Goal: Information Seeking & Learning: Understand process/instructions

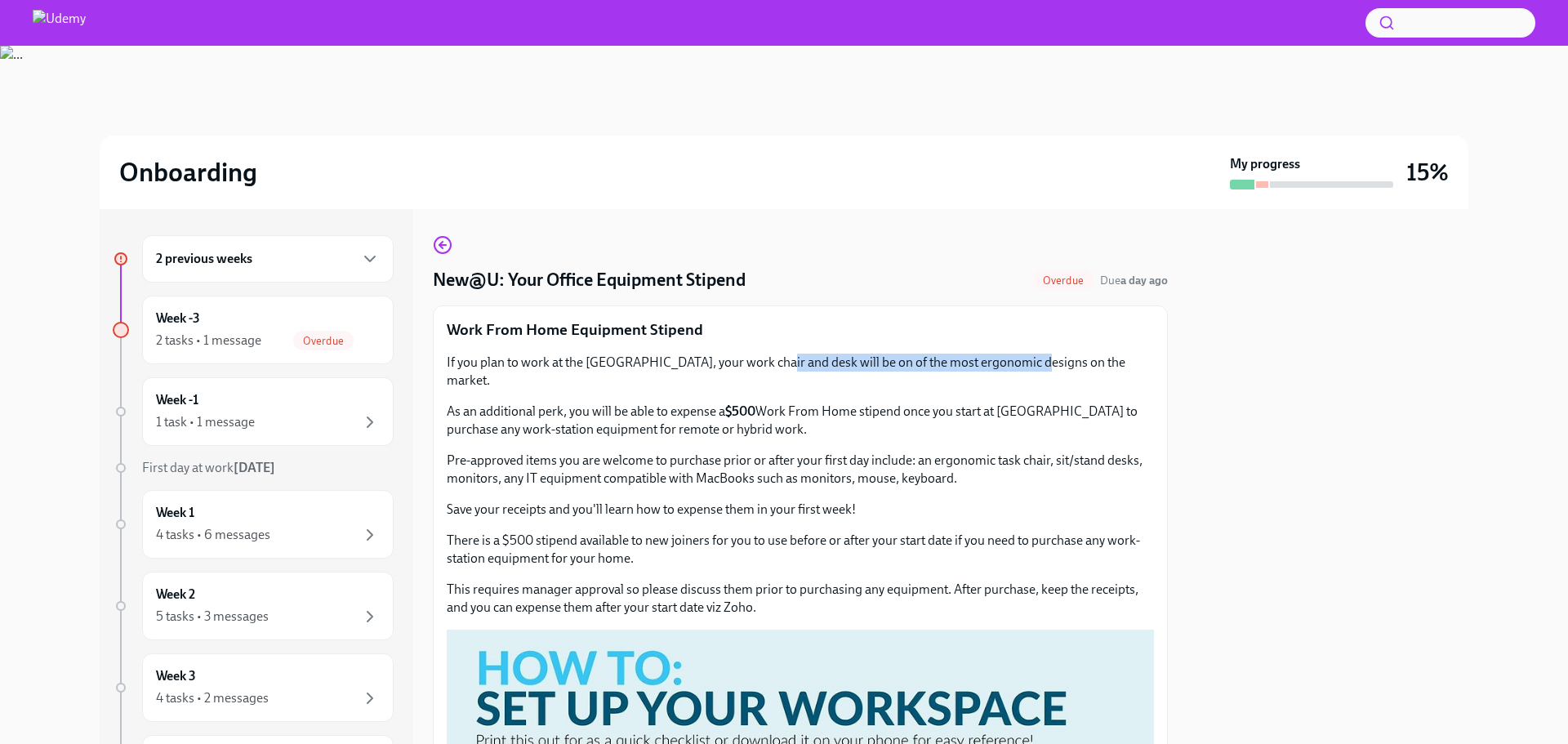
scroll to position [1, 0]
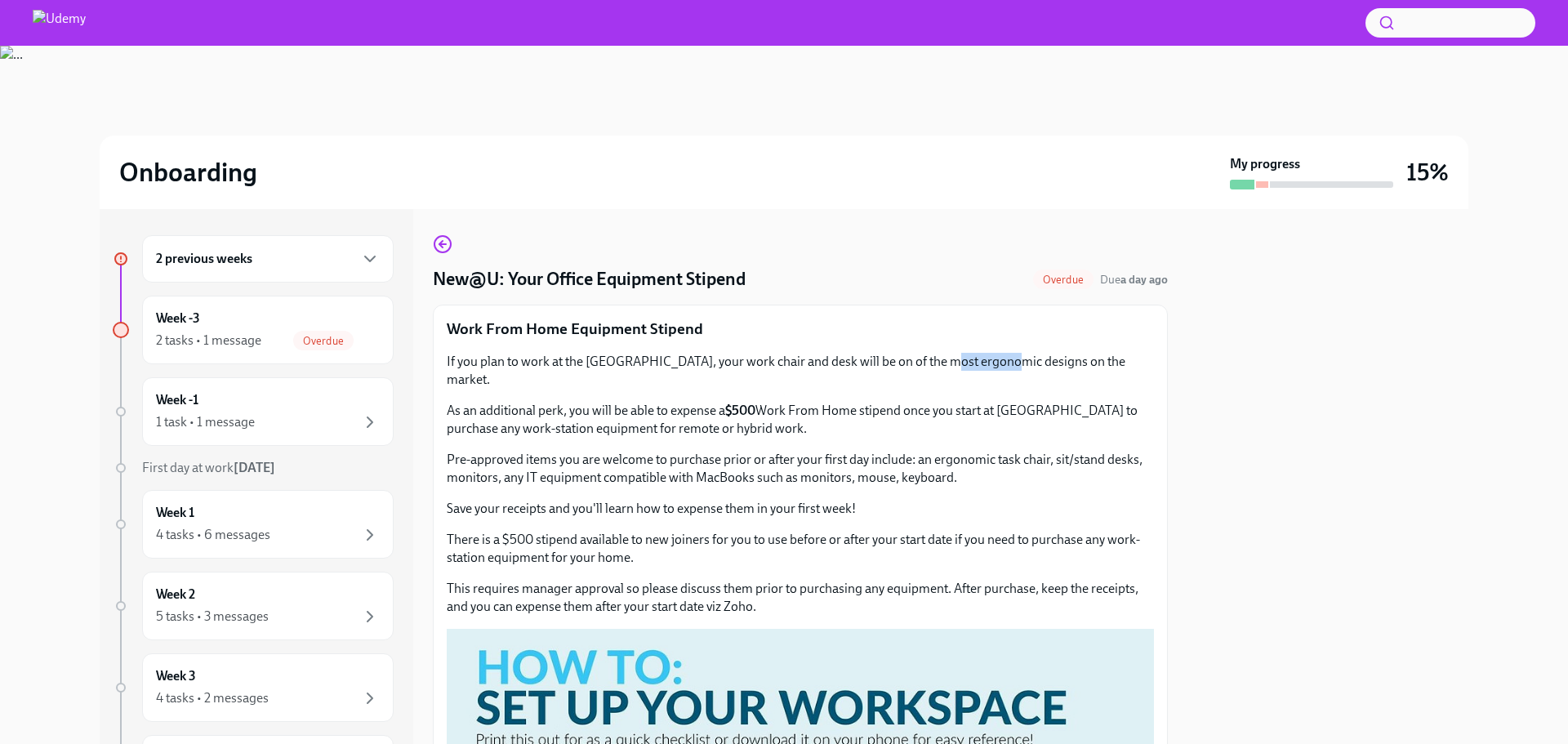
copy p "ergonomic"
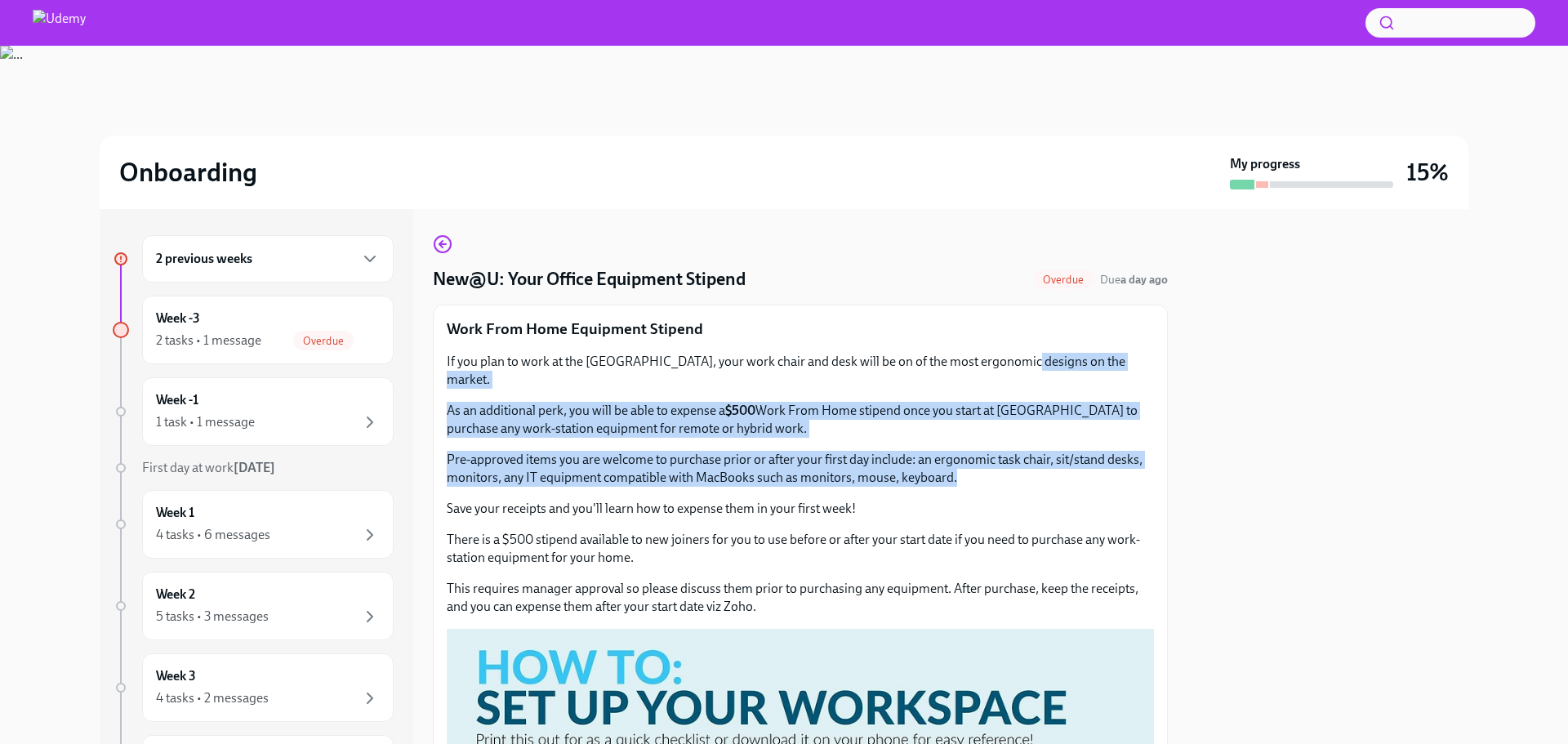
drag, startPoint x: 1009, startPoint y: 351, endPoint x: 1029, endPoint y: 450, distance: 101.0
click at [1029, 450] on p "Pre-approved items you are welcome to purchase prior or after your first day in…" at bounding box center [800, 468] width 708 height 36
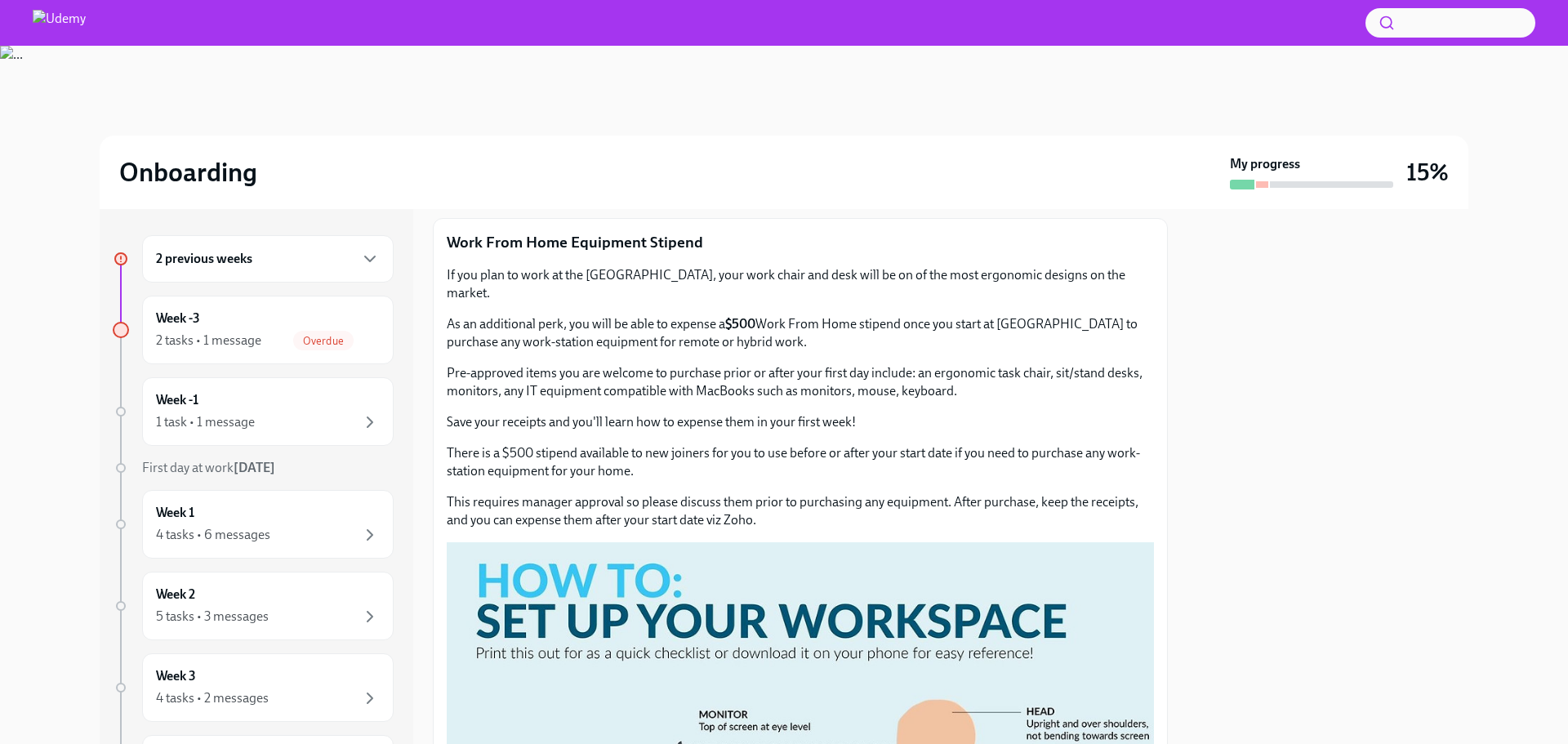
scroll to position [89, 0]
drag, startPoint x: 502, startPoint y: 383, endPoint x: 913, endPoint y: 377, distance: 411.0
click at [913, 377] on div "If you plan to work at the [GEOGRAPHIC_DATA], your work chair and desk will be …" at bounding box center [800, 348] width 708 height 165
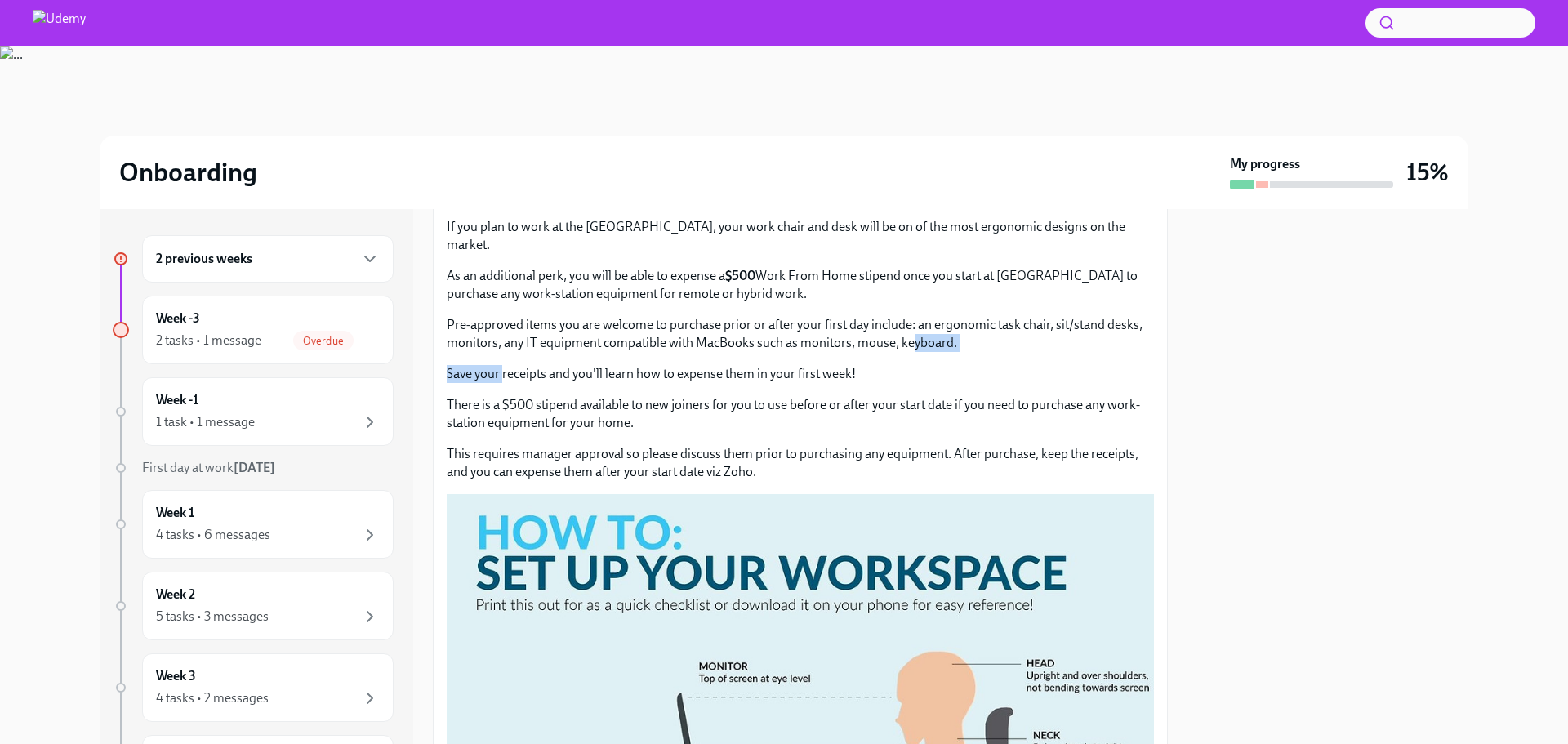
scroll to position [137, 0]
click at [604, 374] on div "Work From Home Equipment Stipend If you plan to work at the [GEOGRAPHIC_DATA], …" at bounding box center [800, 734] width 708 height 1103
drag, startPoint x: 464, startPoint y: 347, endPoint x: 869, endPoint y: 361, distance: 405.2
click at [869, 364] on p "Save your receipts and you'll learn how to expense them in your first week!" at bounding box center [800, 373] width 708 height 18
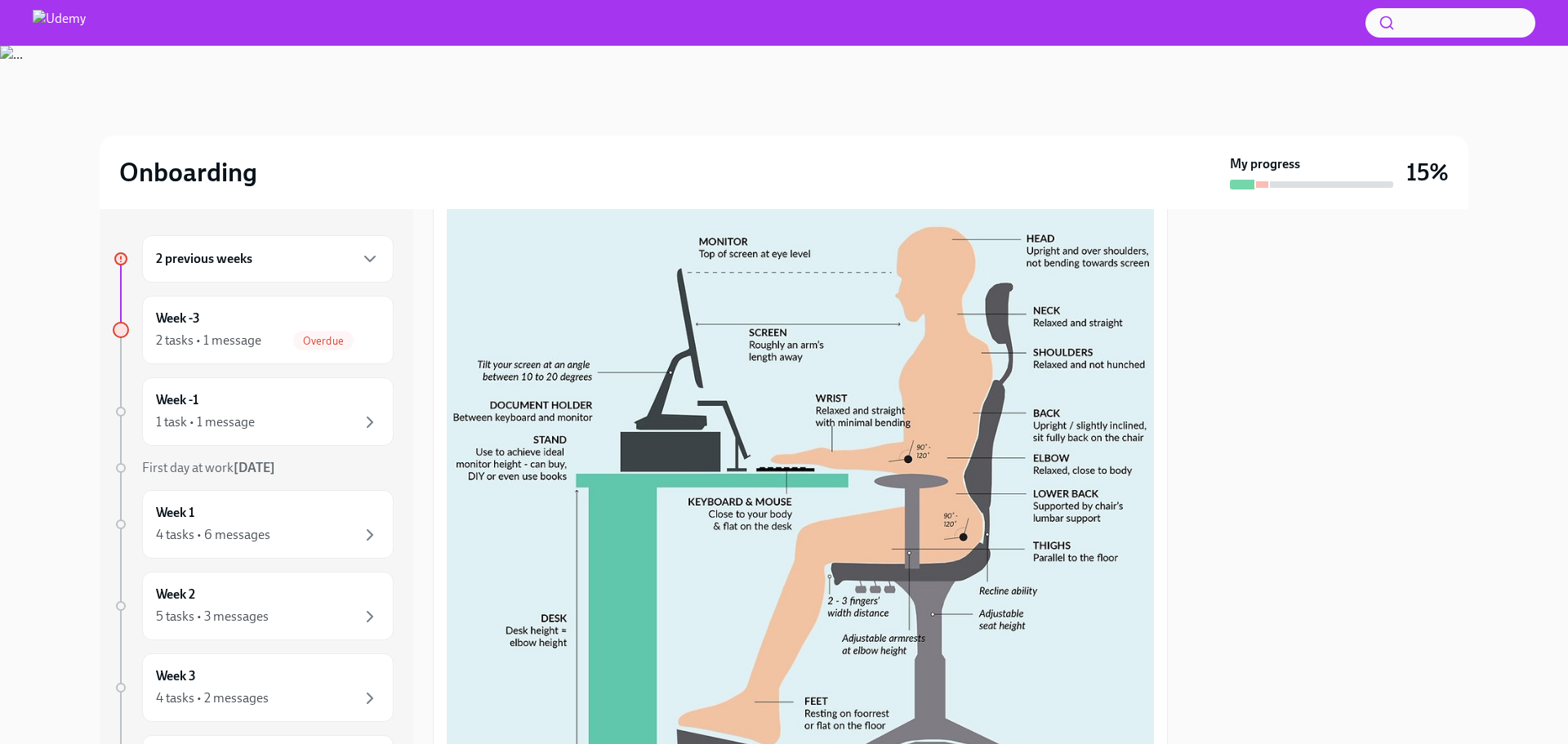
scroll to position [564, 0]
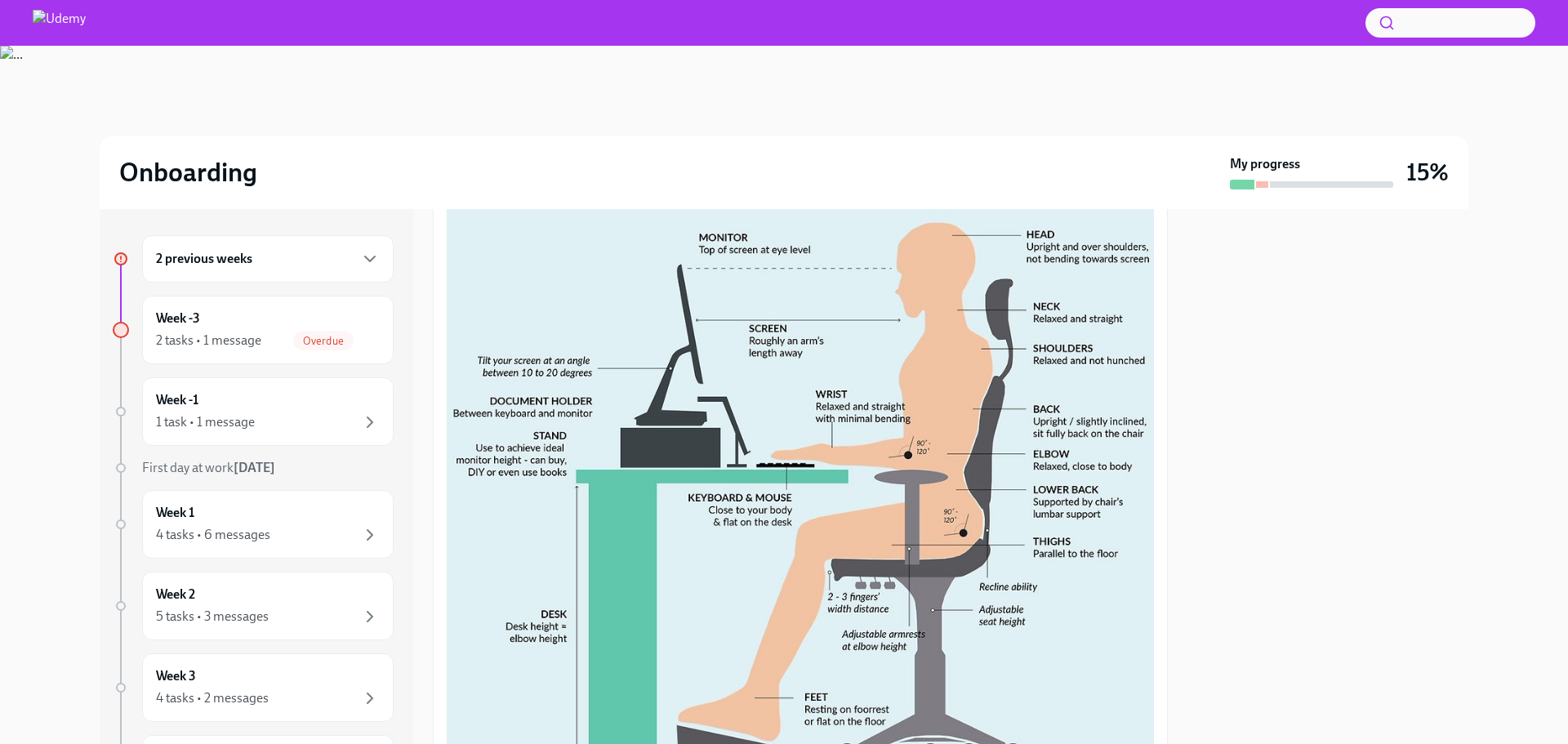
drag, startPoint x: 869, startPoint y: 361, endPoint x: 763, endPoint y: 417, distance: 119.9
click at [763, 417] on button "Zoom image" at bounding box center [800, 414] width 708 height 699
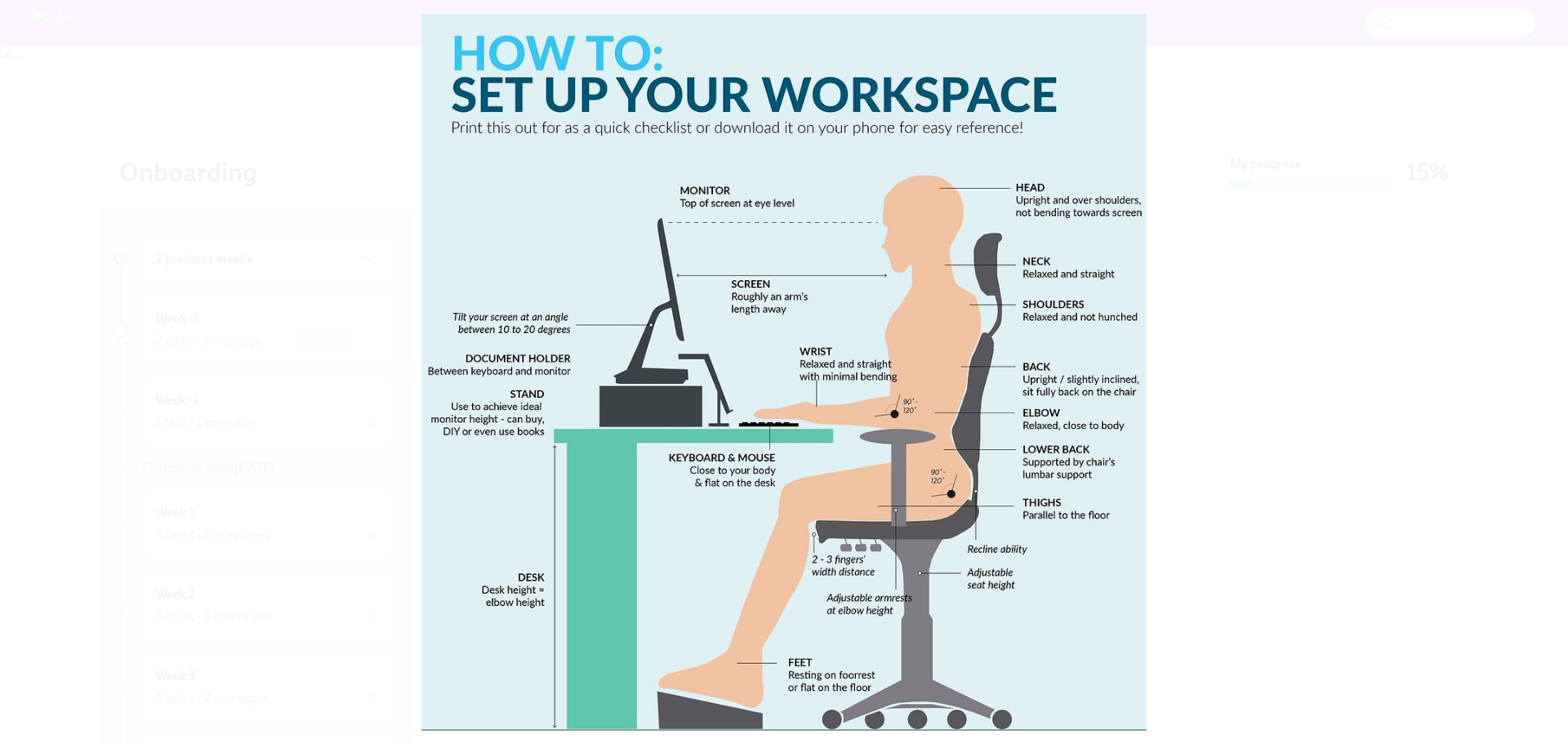
drag, startPoint x: 763, startPoint y: 417, endPoint x: 820, endPoint y: 302, distance: 128.4
click at [820, 302] on button "Unzoom image" at bounding box center [784, 372] width 1568 height 744
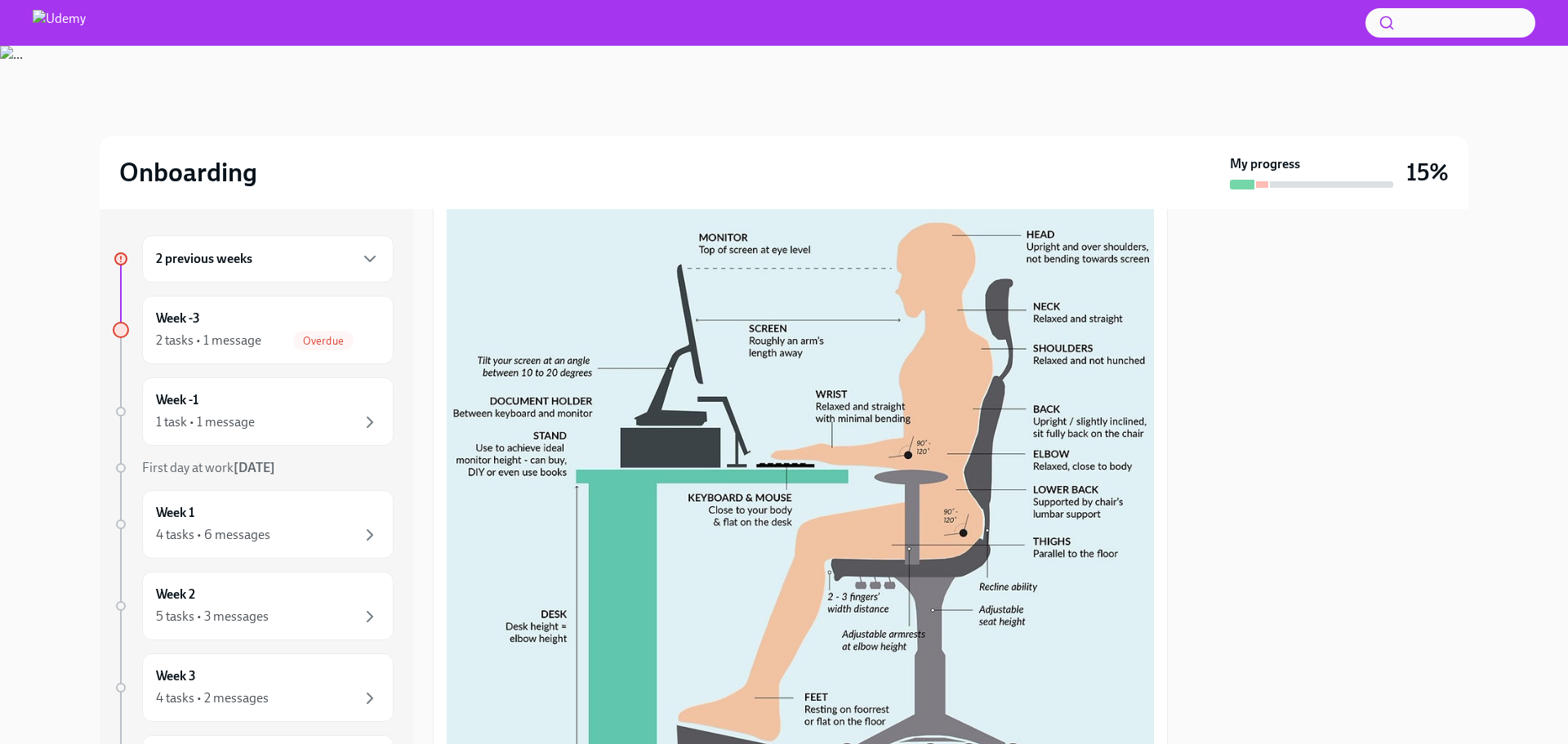
click at [820, 302] on button "Zoom image" at bounding box center [800, 414] width 708 height 699
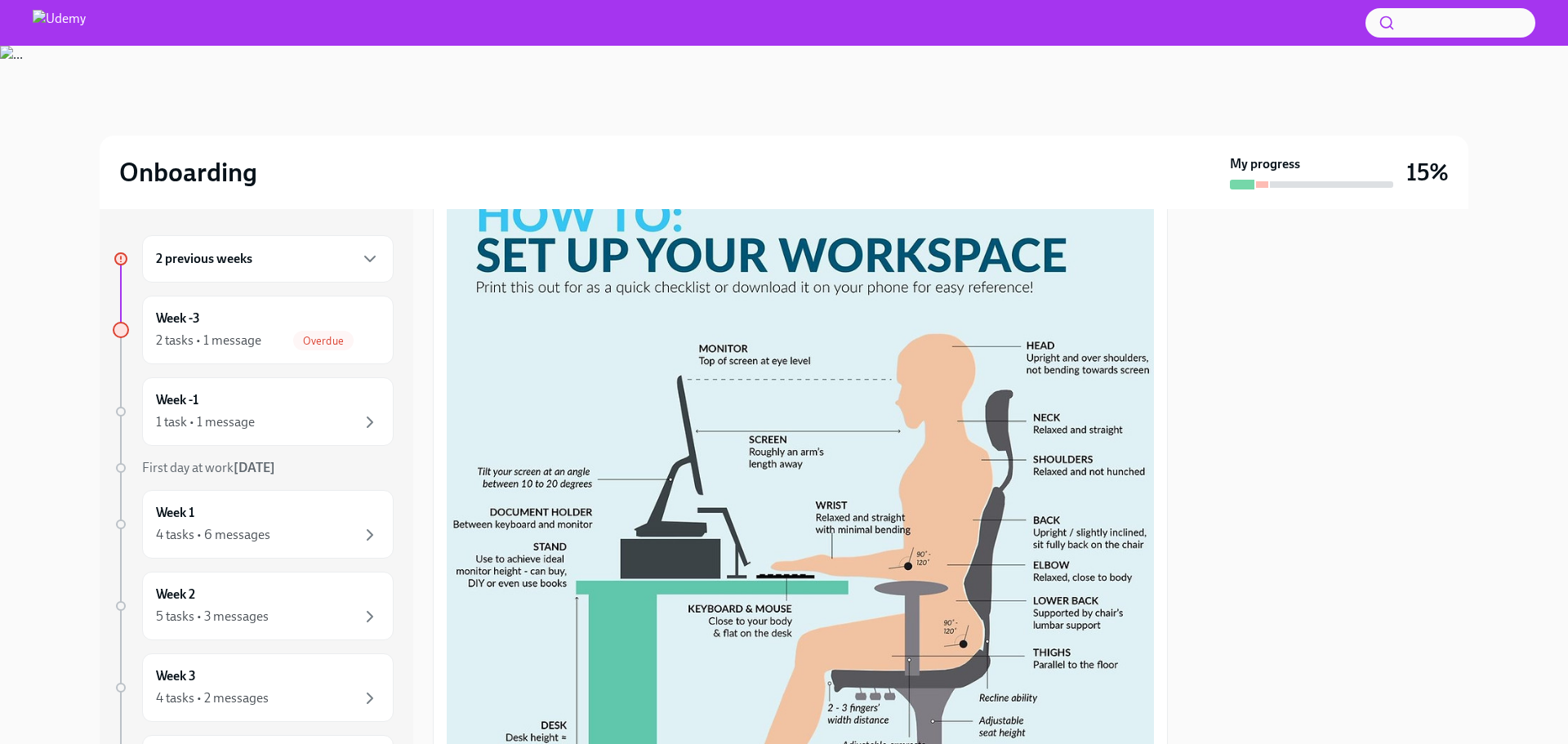
scroll to position [715, 0]
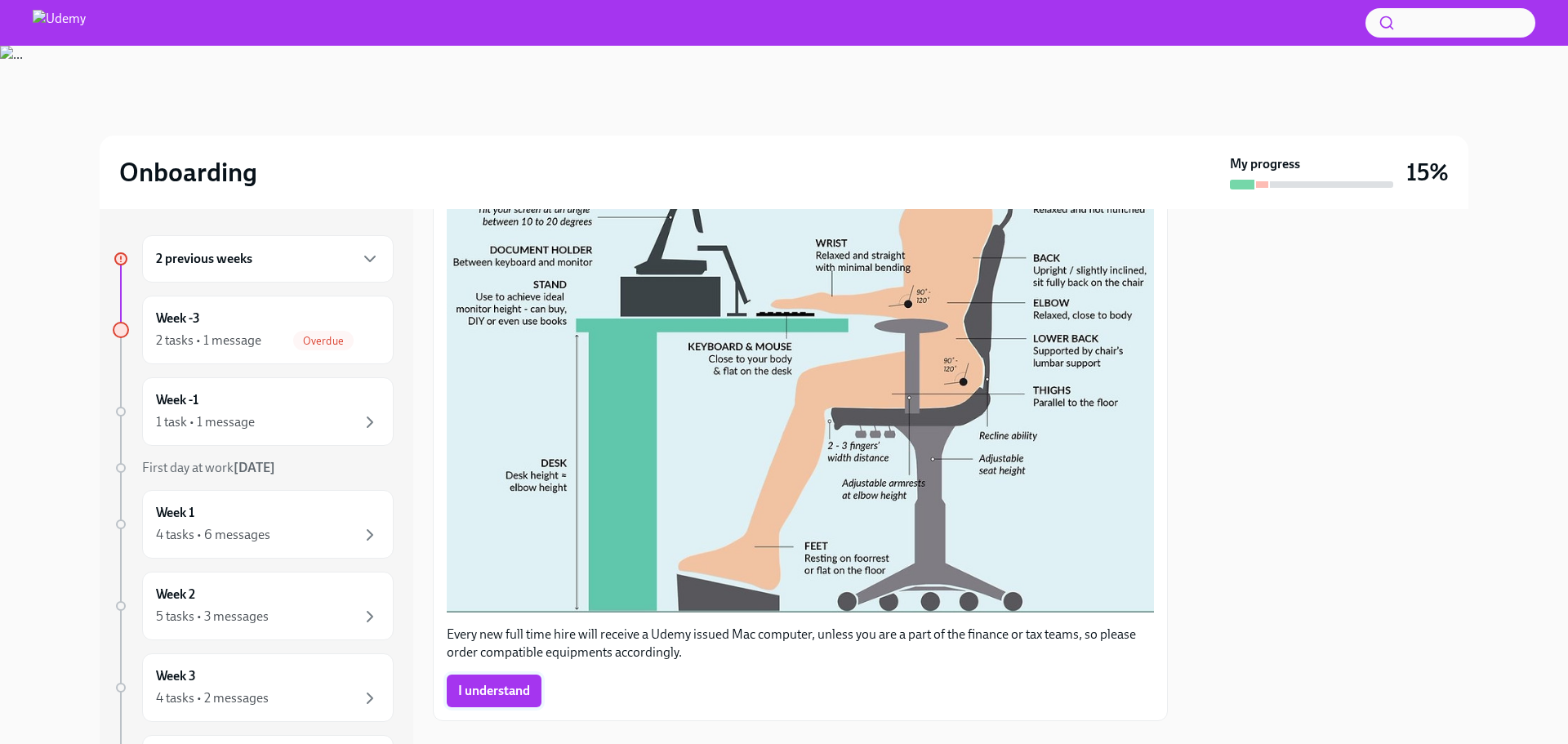
click at [477, 683] on span "I understand" at bounding box center [494, 690] width 72 height 16
click at [477, 674] on div "I understand" at bounding box center [494, 690] width 95 height 33
click at [198, 329] on div "Week -3 2 tasks • 1 message Complete" at bounding box center [268, 330] width 223 height 40
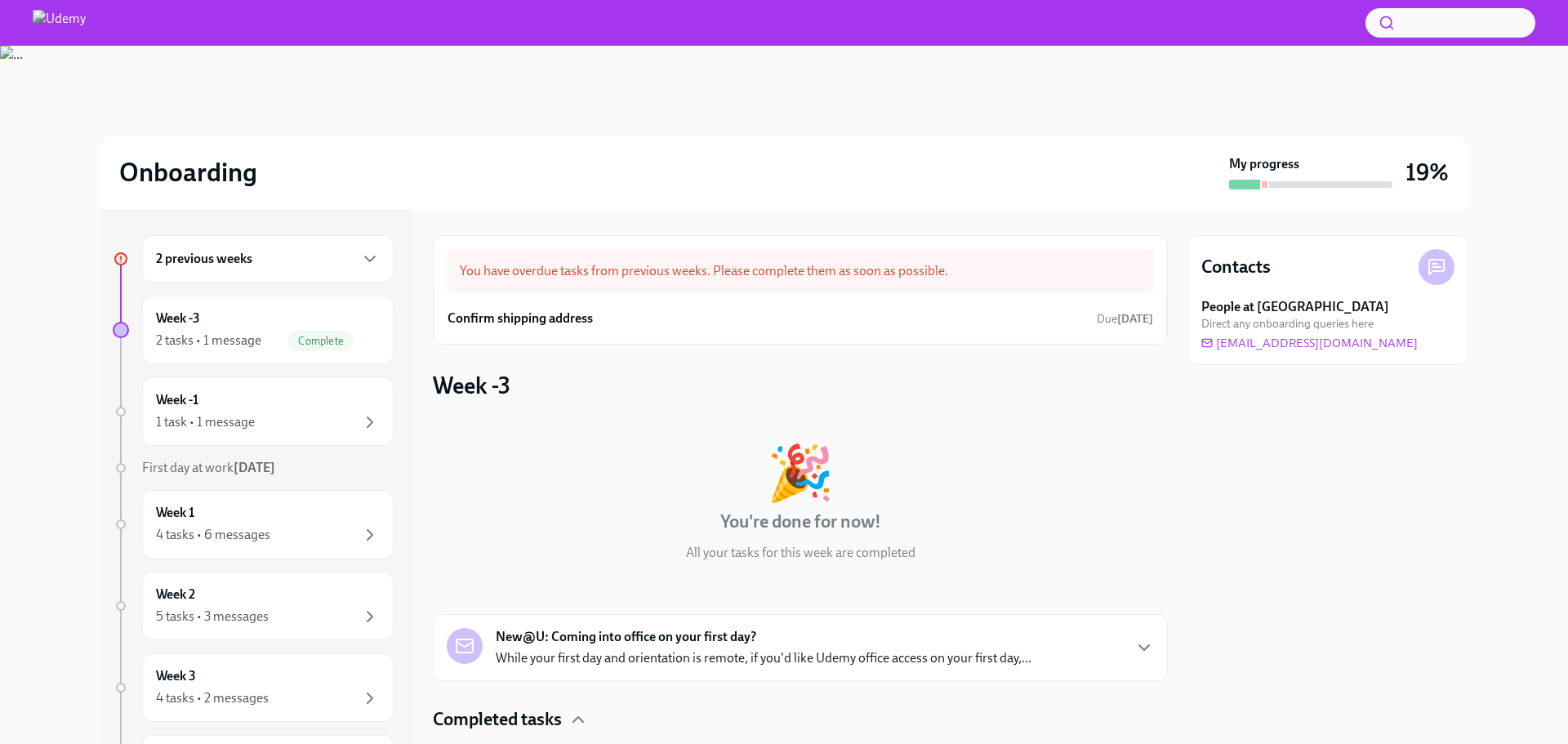
scroll to position [174, 0]
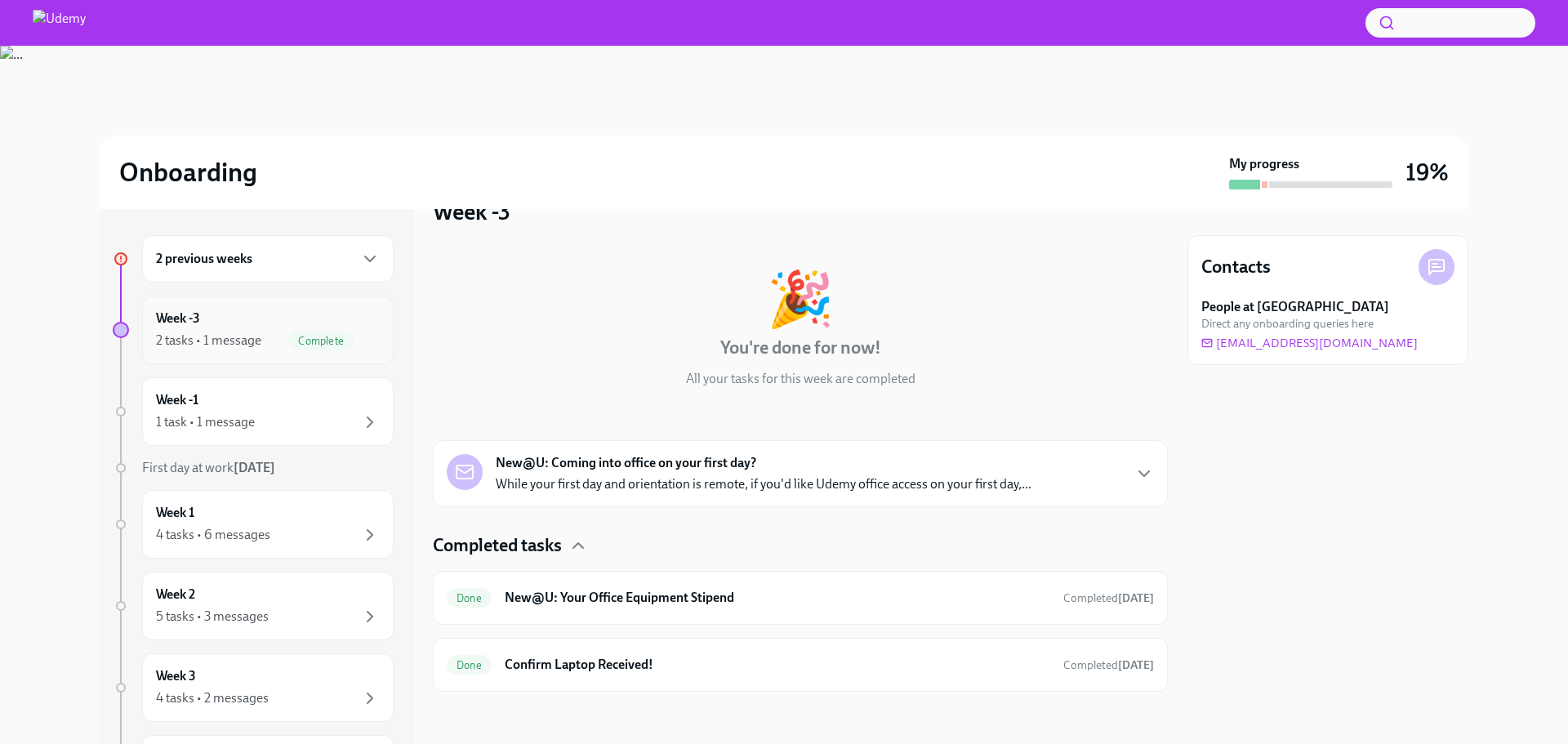
click at [220, 343] on div "2 tasks • 1 message" at bounding box center [209, 340] width 106 height 18
click at [285, 257] on div "2 previous weeks" at bounding box center [268, 258] width 223 height 20
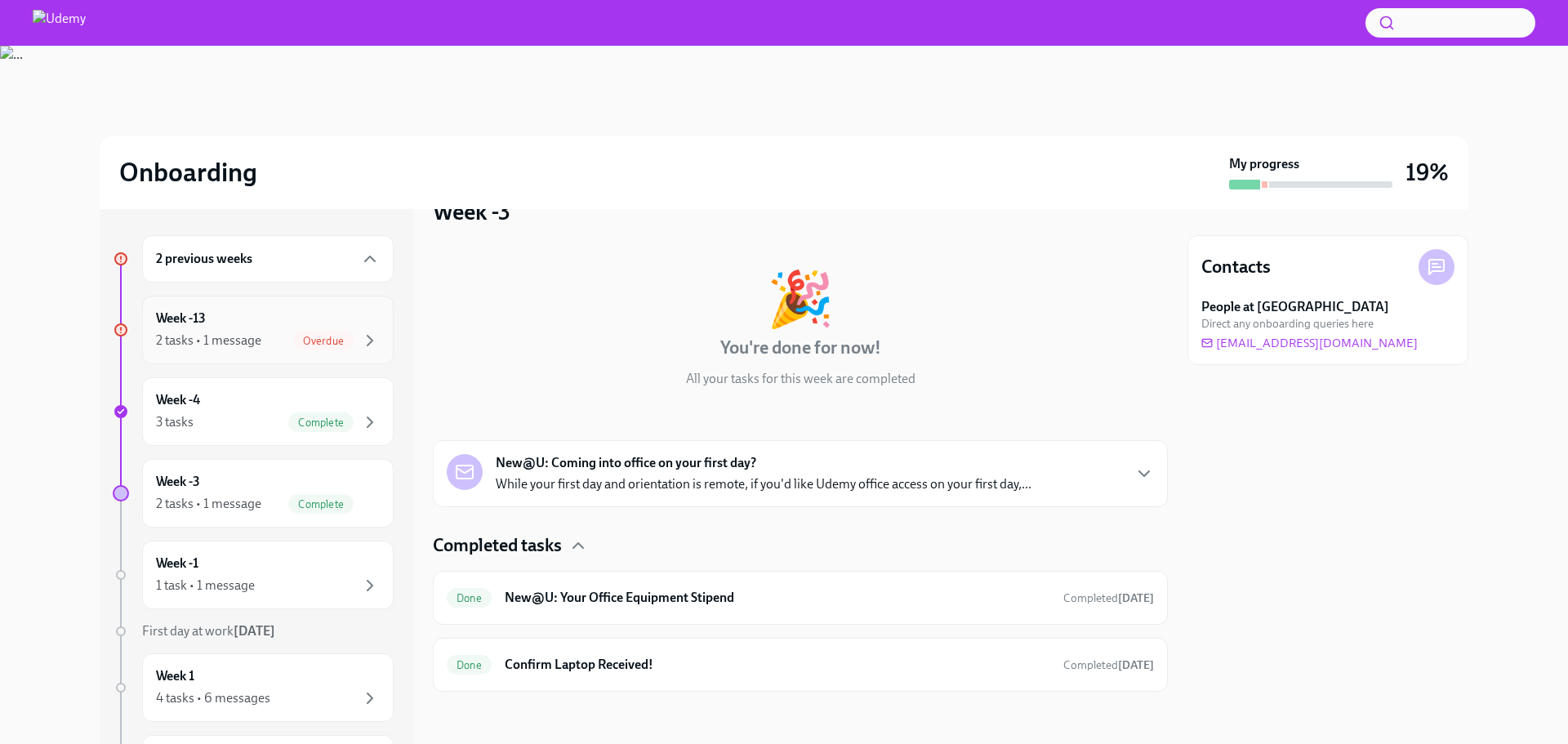
click at [223, 316] on div "Week -13 2 tasks • 1 message Overdue" at bounding box center [268, 330] width 223 height 40
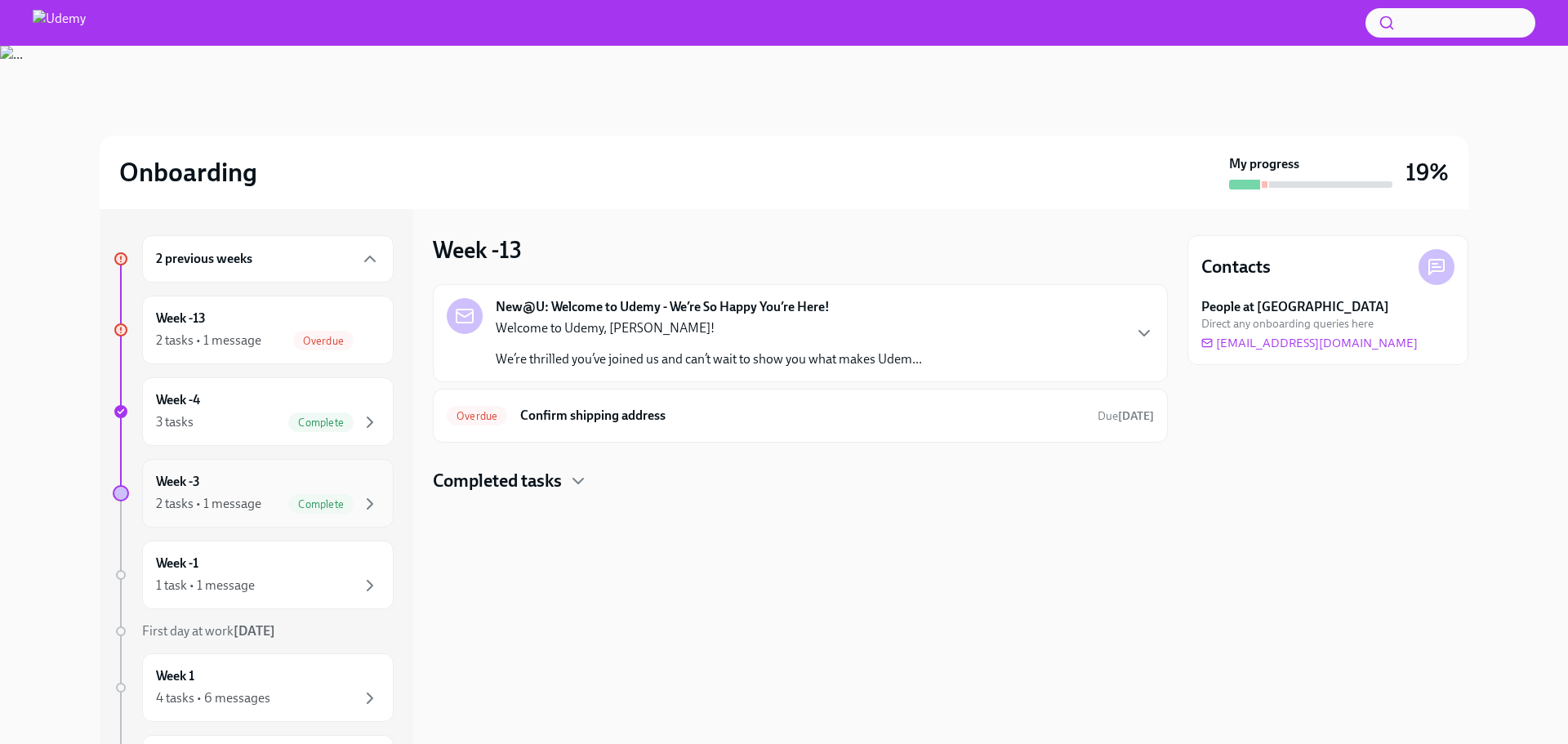
click at [249, 508] on div "2 tasks • 1 message" at bounding box center [209, 503] width 106 height 18
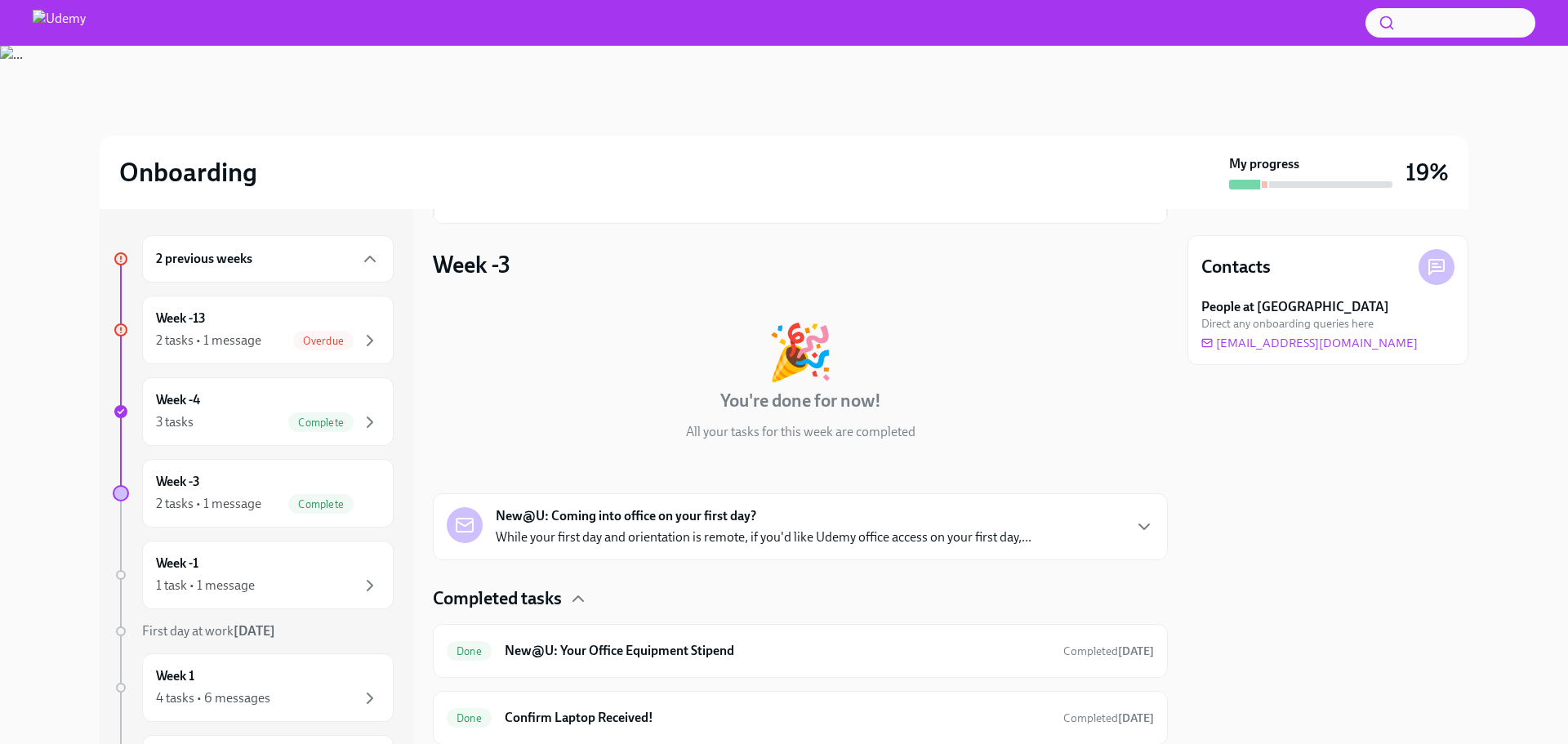
scroll to position [174, 0]
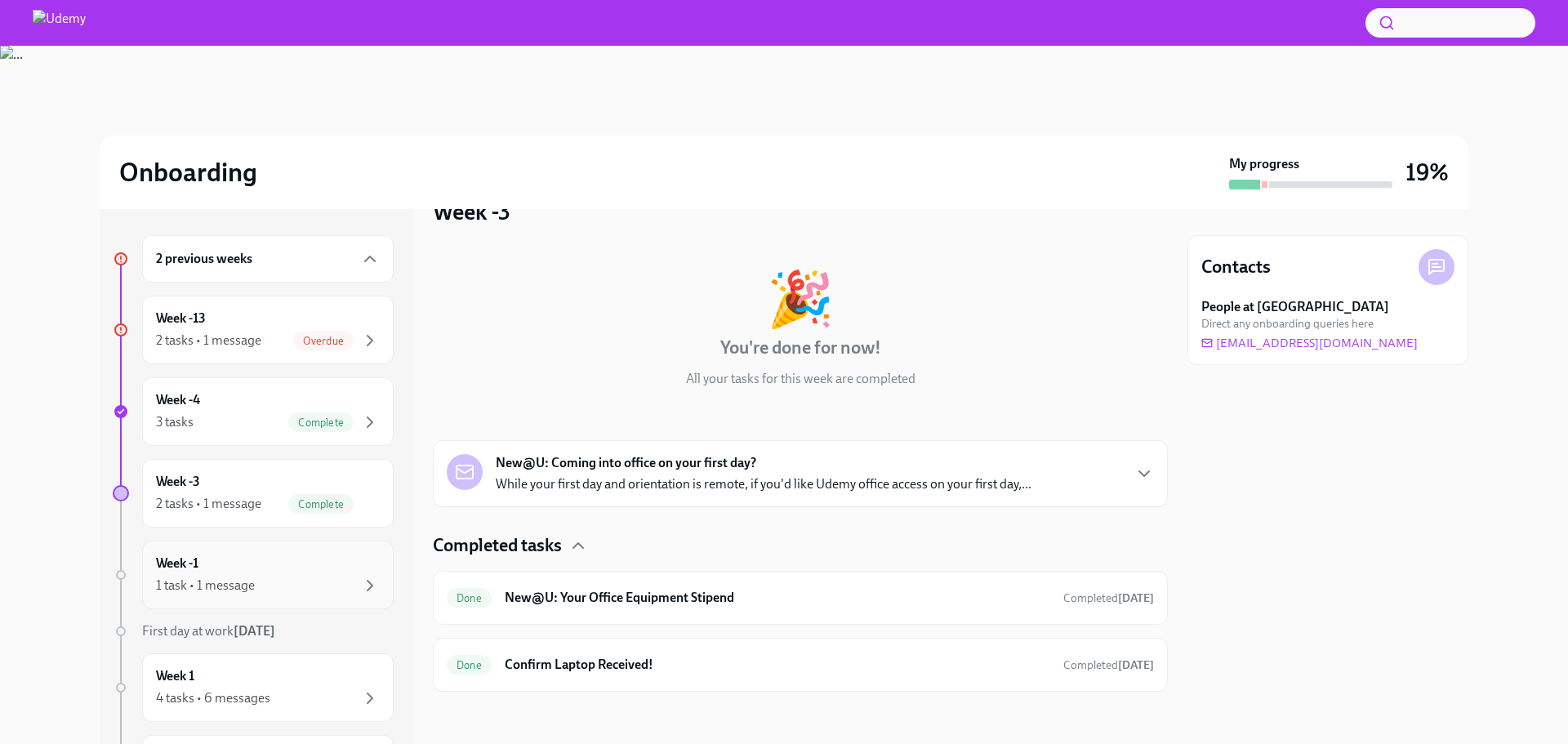
click at [270, 546] on div "Week -1 1 task • 1 message" at bounding box center [268, 574] width 252 height 69
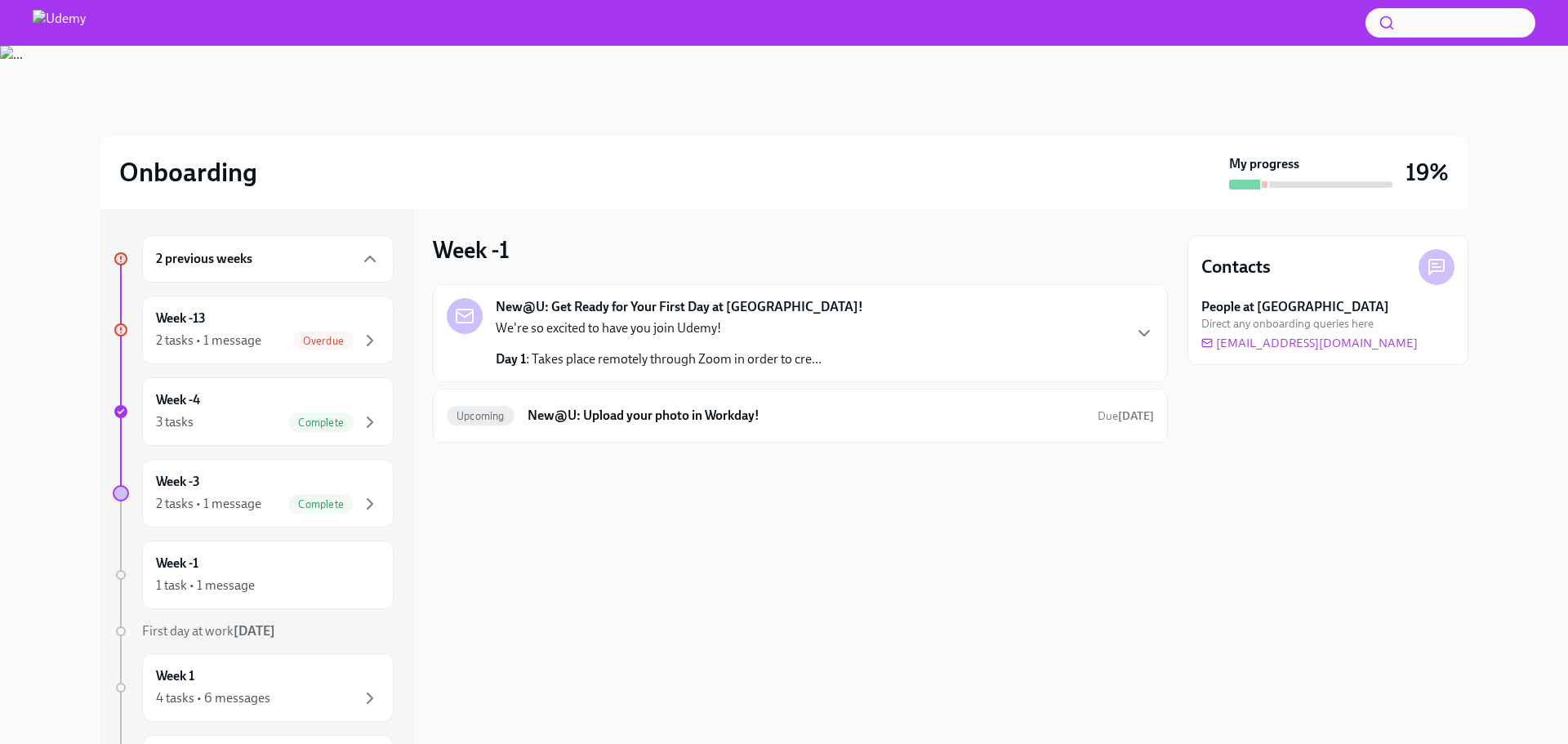
click at [564, 330] on p "We're so excited to have you join Udemy!" at bounding box center [659, 328] width 326 height 18
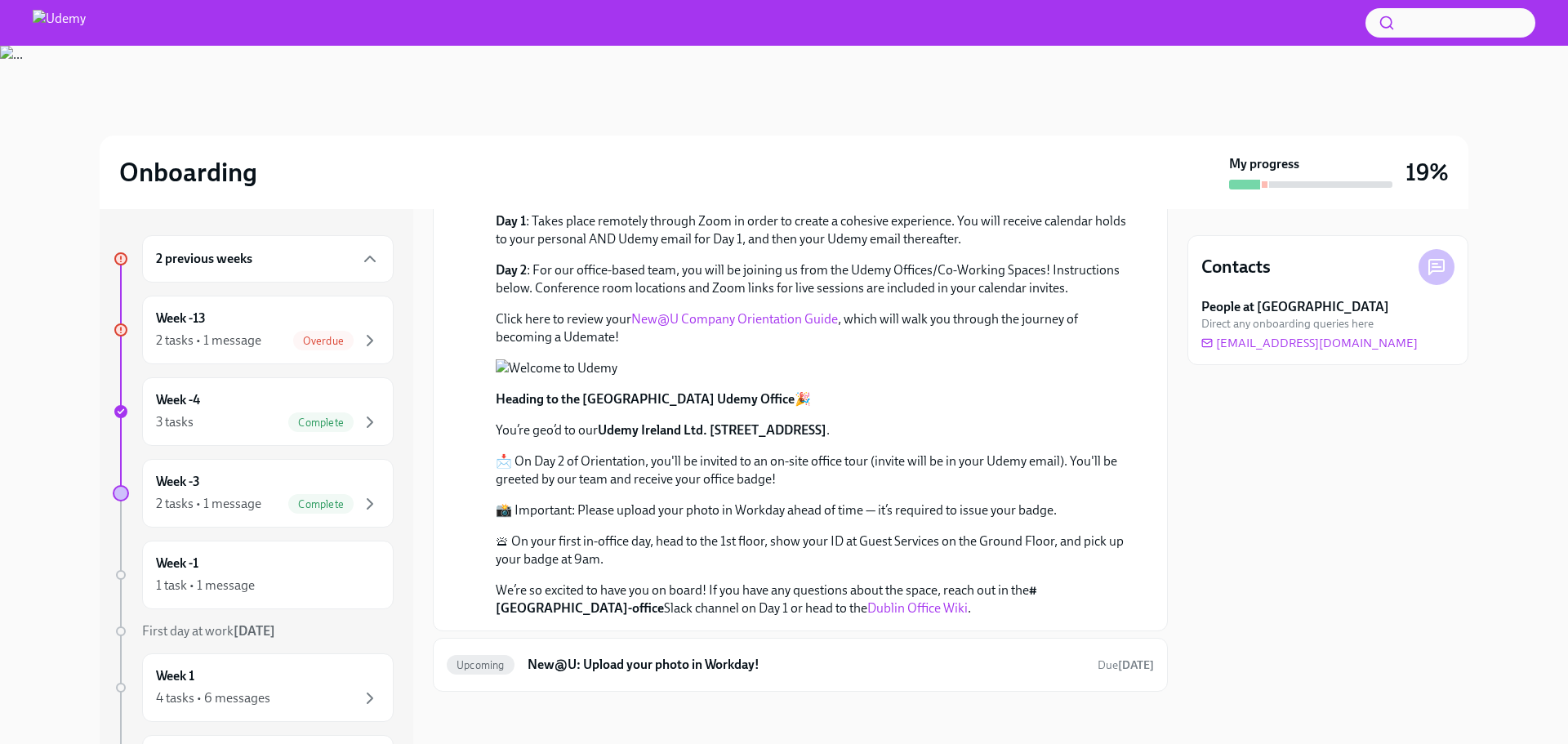
scroll to position [449, 0]
drag, startPoint x: 560, startPoint y: 430, endPoint x: 499, endPoint y: 426, distance: 61.1
click at [499, 426] on p "You’re geo’d to our Udemy Ireland Ltd. [STREET_ADDRESS] ." at bounding box center [811, 429] width 632 height 18
drag, startPoint x: 947, startPoint y: 425, endPoint x: 714, endPoint y: 433, distance: 233.1
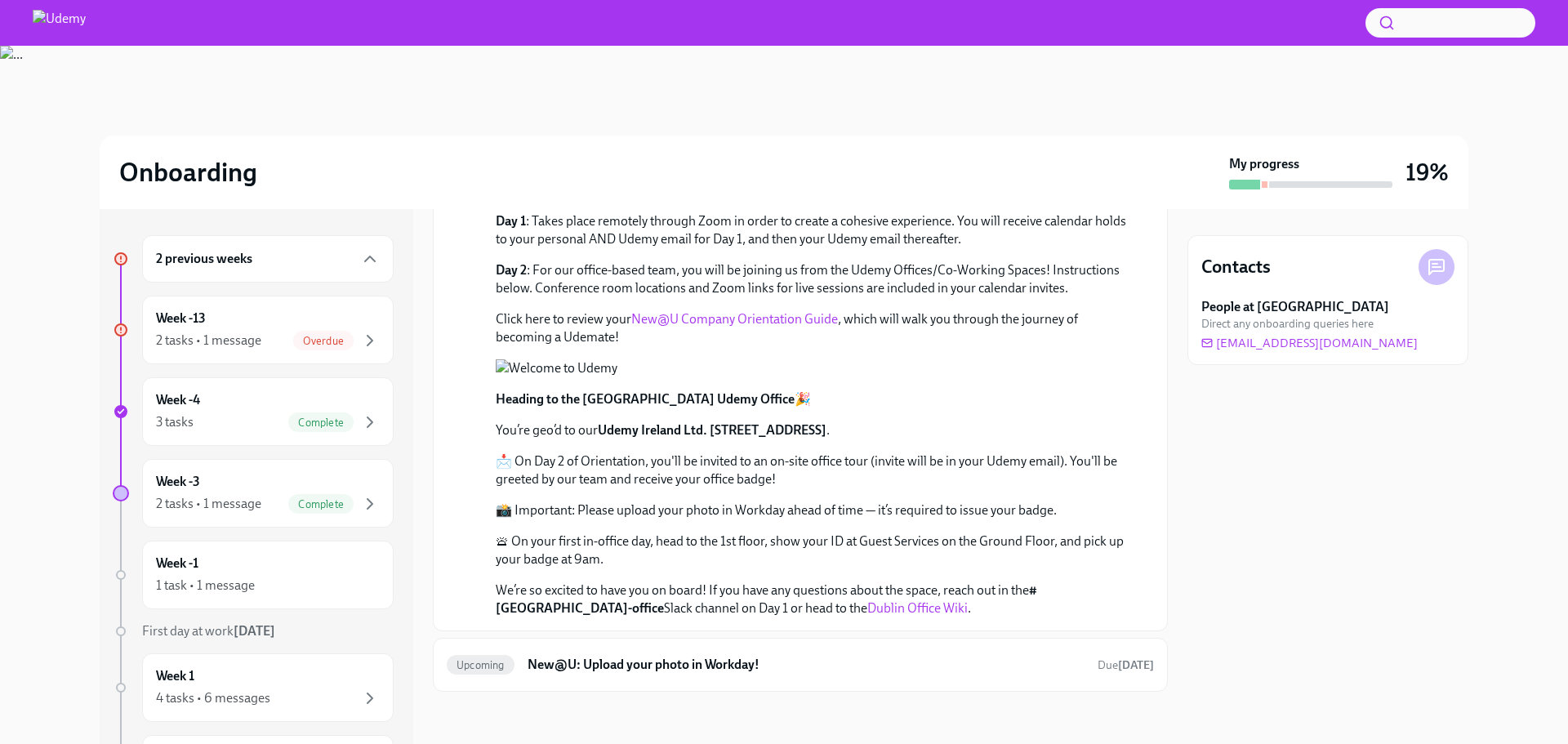
click at [714, 433] on strong "Udemy Ireland Ltd. [STREET_ADDRESS]" at bounding box center [711, 429] width 229 height 15
drag, startPoint x: 518, startPoint y: 463, endPoint x: 856, endPoint y: 468, distance: 338.0
click at [856, 468] on p "📩 On Day 2 of Orientation, you'll be invited to an on-site office tour (invite …" at bounding box center [811, 470] width 632 height 36
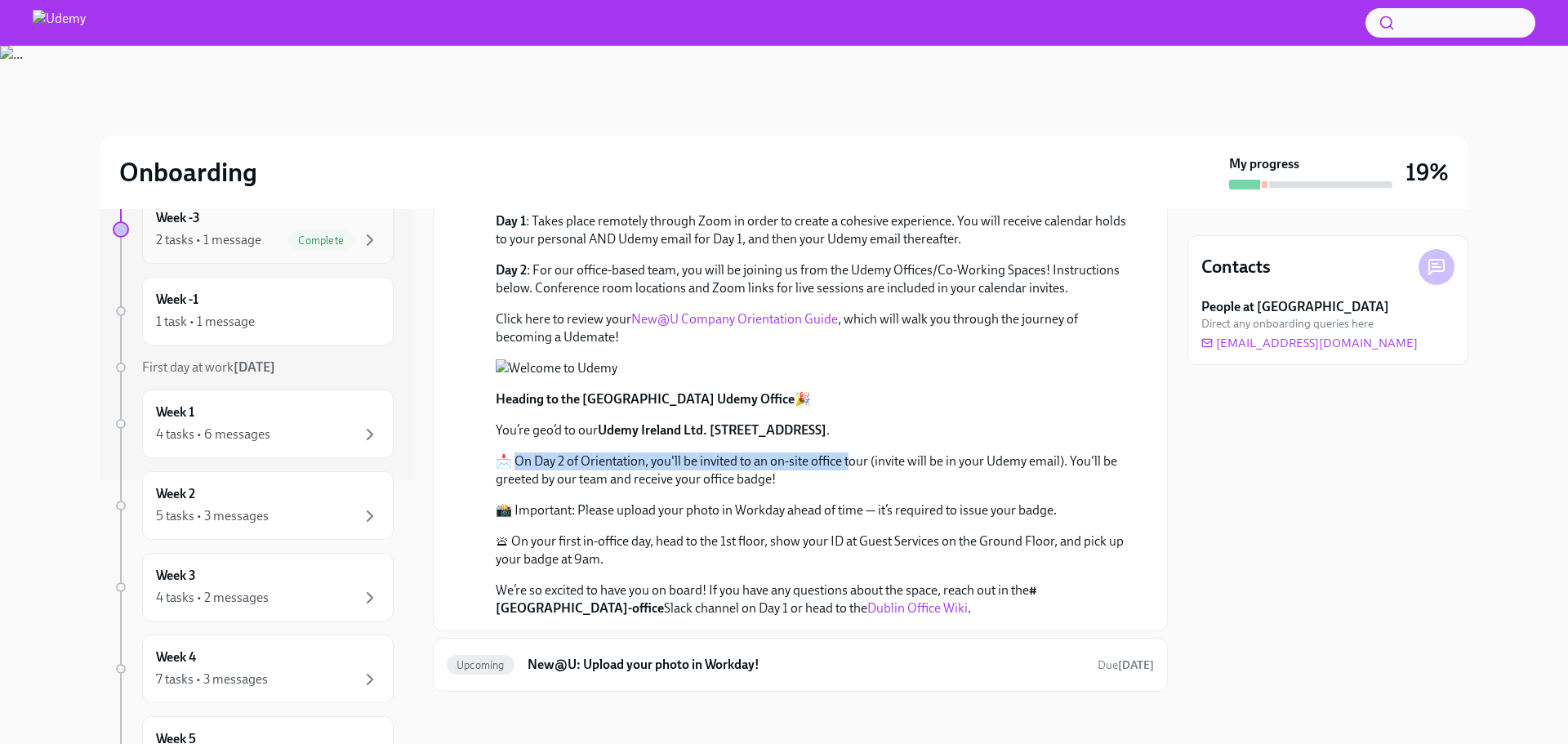
scroll to position [272, 0]
click at [279, 426] on div "4 tasks • 6 messages" at bounding box center [268, 426] width 223 height 20
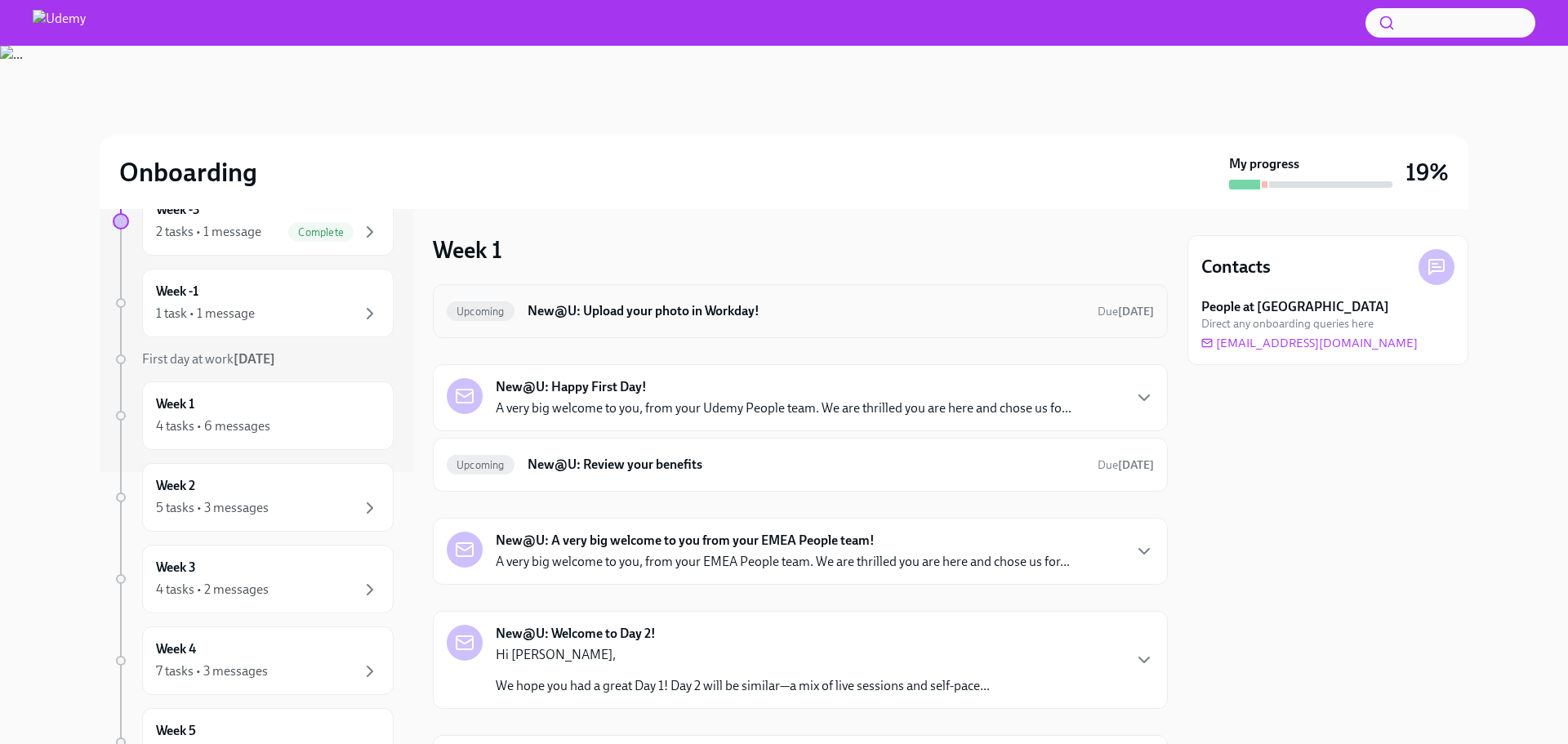
click at [850, 321] on div "Upcoming New@U: Upload your photo in Workday! Due [DATE]" at bounding box center [800, 311] width 708 height 26
